Goal: Transaction & Acquisition: Purchase product/service

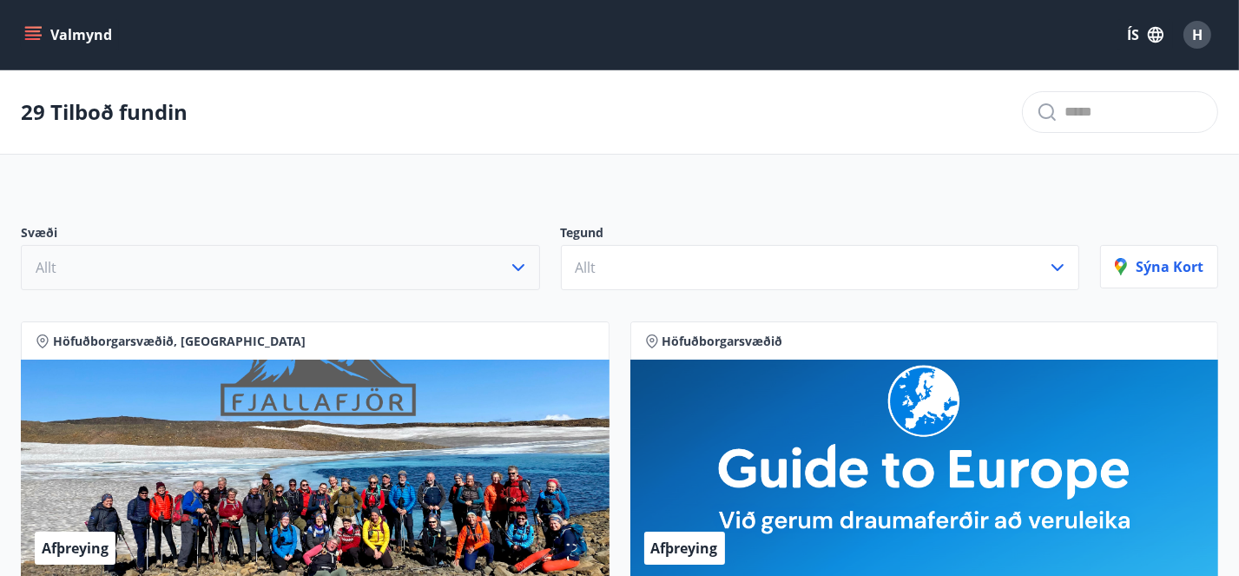
click at [220, 284] on button "Allt" at bounding box center [280, 267] width 519 height 45
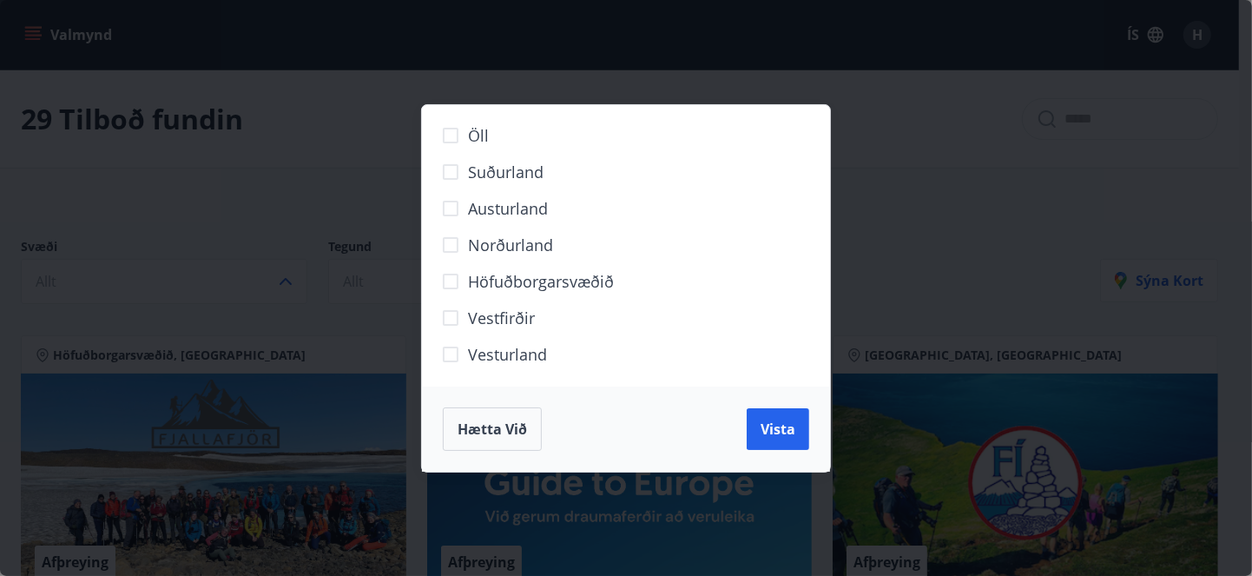
click at [499, 421] on span "Hætta við" at bounding box center [492, 428] width 69 height 19
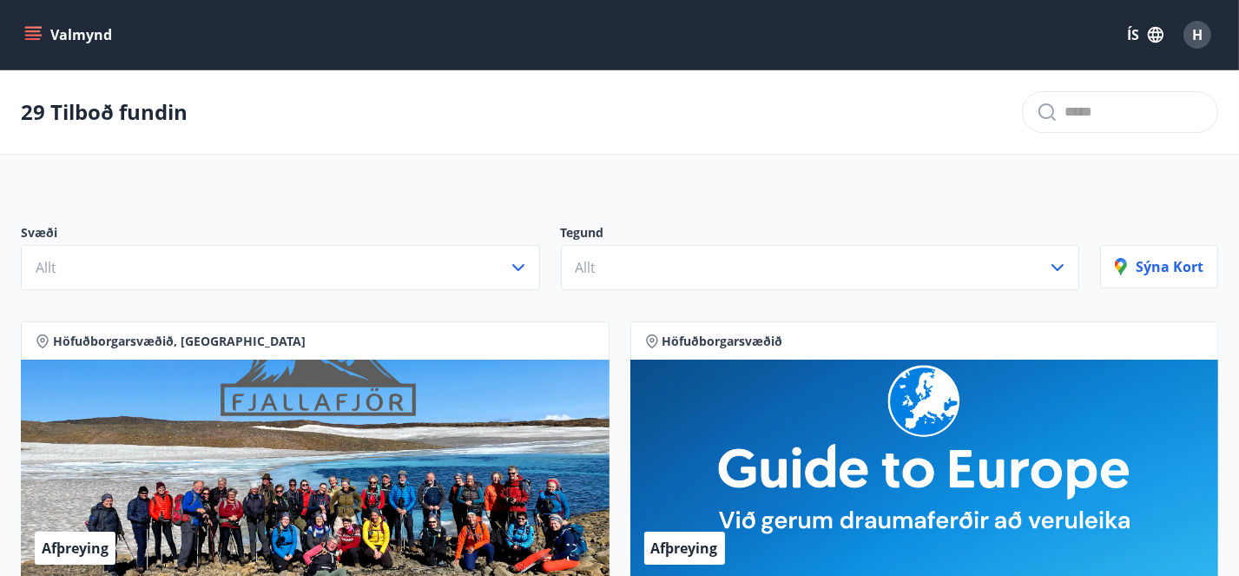
click at [61, 36] on button "Valmynd" at bounding box center [70, 34] width 98 height 31
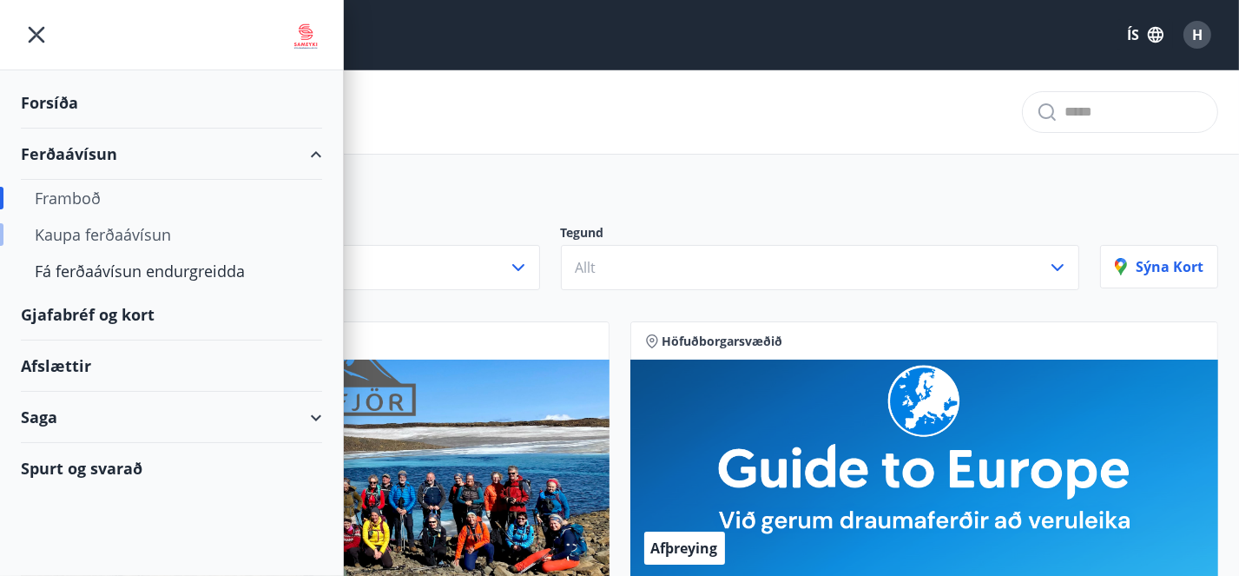
click at [80, 239] on div "Kaupa ferðaávísun" at bounding box center [172, 234] width 274 height 36
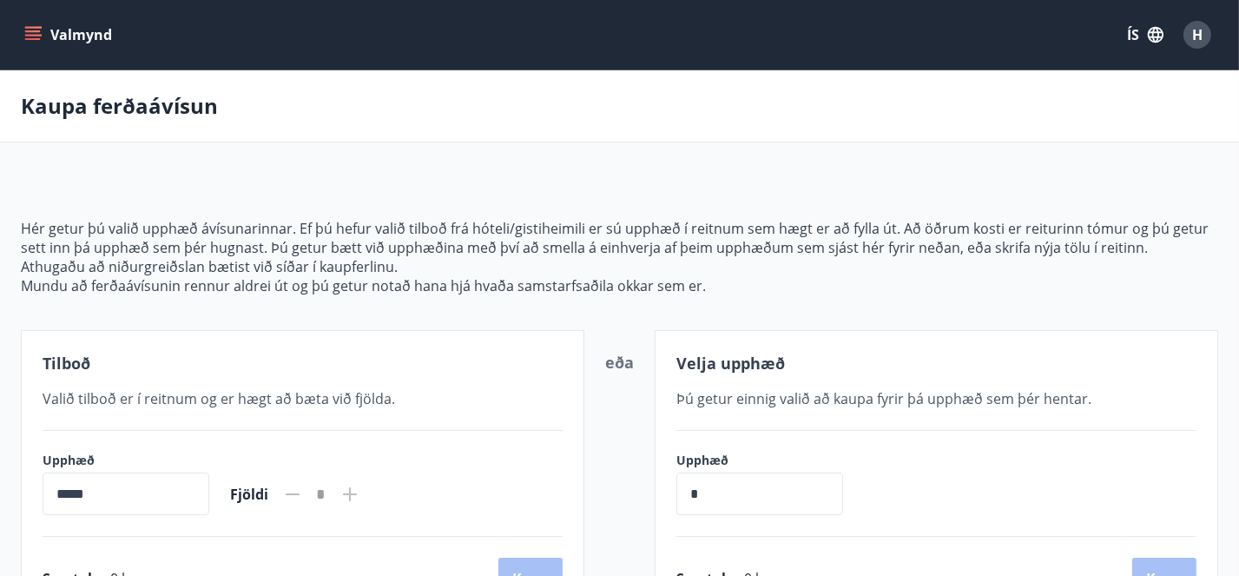
click at [30, 26] on icon "menu" at bounding box center [32, 34] width 17 height 17
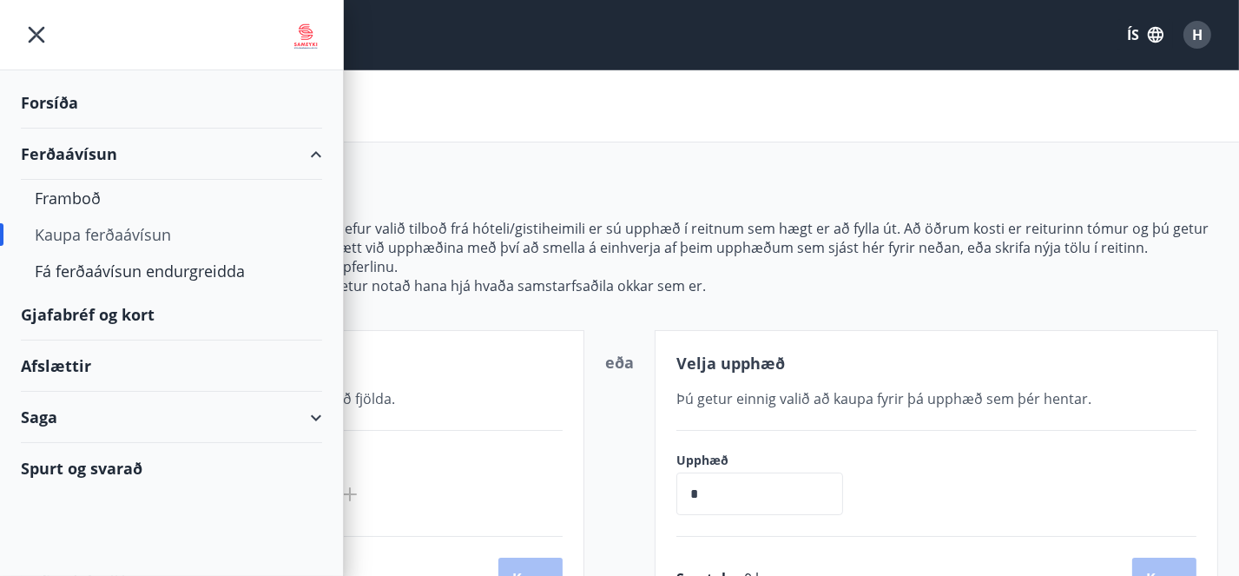
click at [55, 102] on div "Forsíða" at bounding box center [171, 102] width 301 height 51
